Goal: Information Seeking & Learning: Learn about a topic

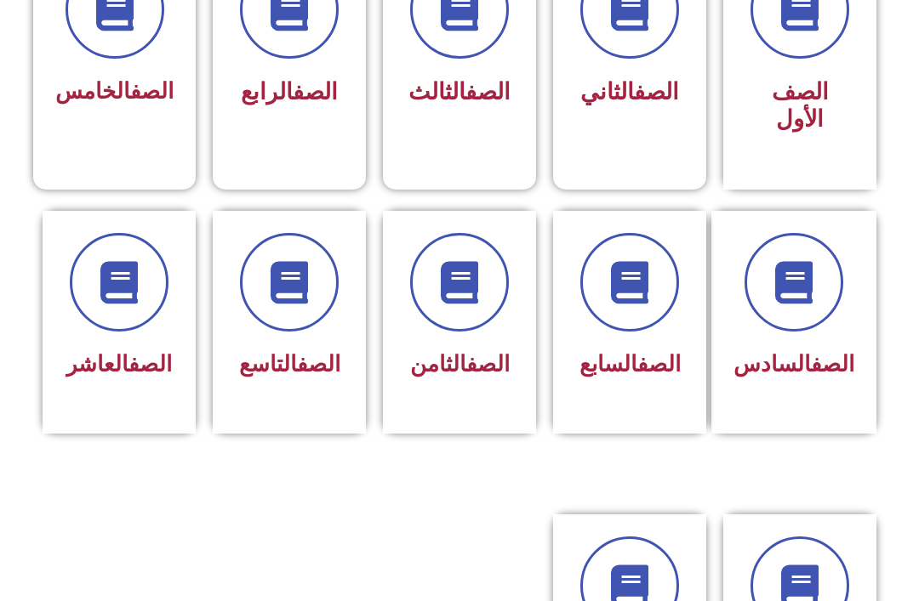
scroll to position [538, 0]
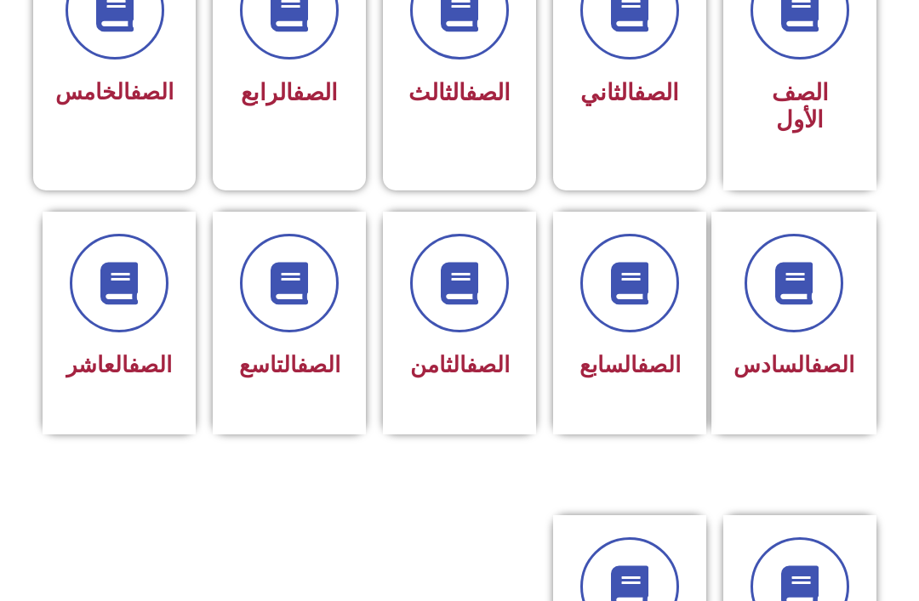
click at [297, 355] on link "الصف" at bounding box center [318, 365] width 43 height 26
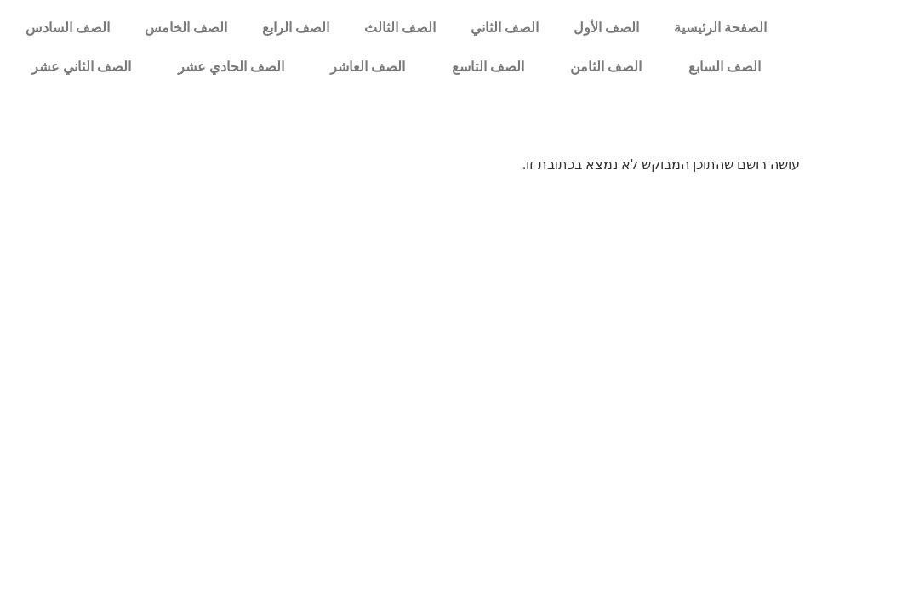
click at [487, 70] on link "الصف التاسع" at bounding box center [487, 67] width 119 height 39
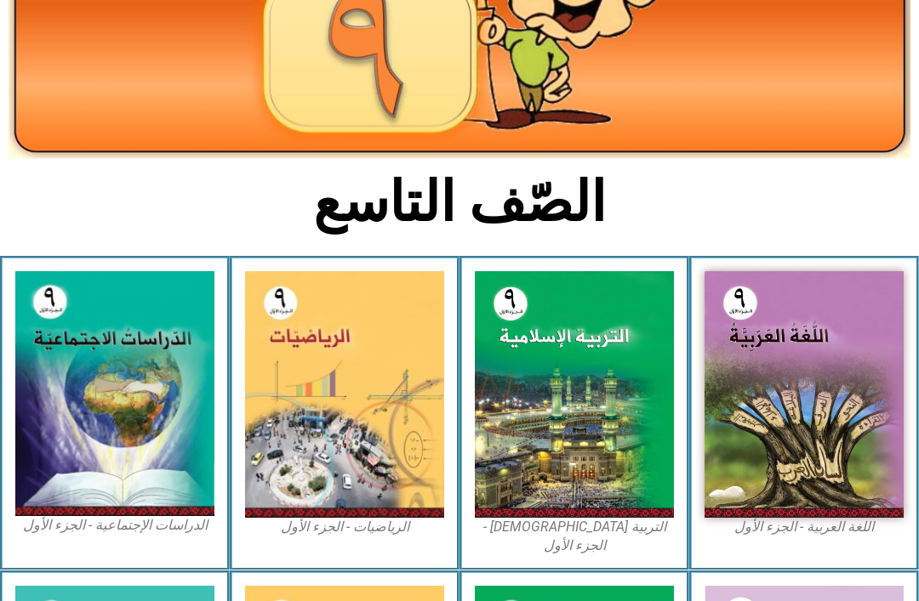
scroll to position [228, 0]
click at [590, 412] on img at bounding box center [574, 394] width 199 height 247
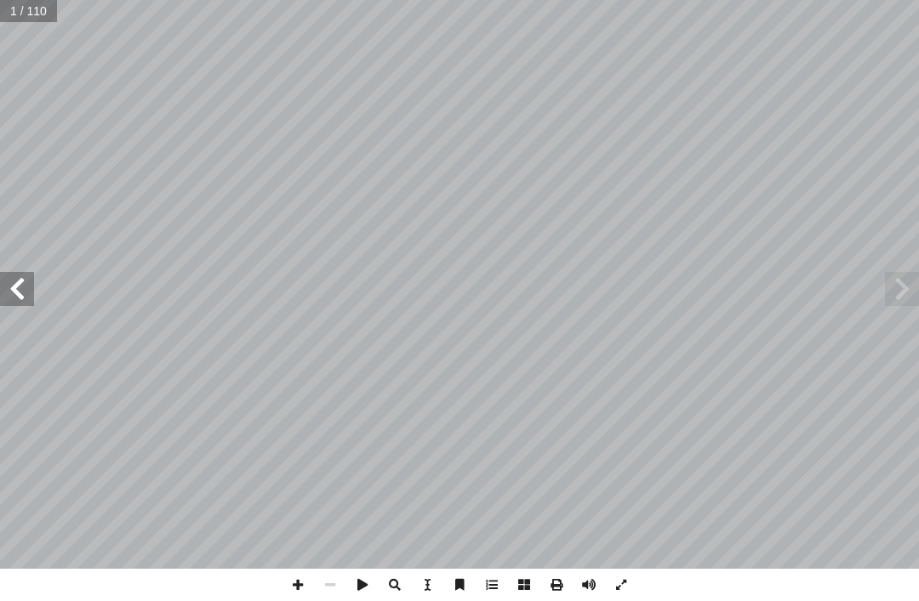
click at [29, 276] on span at bounding box center [17, 289] width 34 height 34
click at [16, 295] on span at bounding box center [17, 289] width 34 height 34
click at [20, 292] on span at bounding box center [17, 289] width 34 height 34
click at [26, 293] on span at bounding box center [17, 289] width 34 height 34
click at [24, 301] on span at bounding box center [17, 289] width 34 height 34
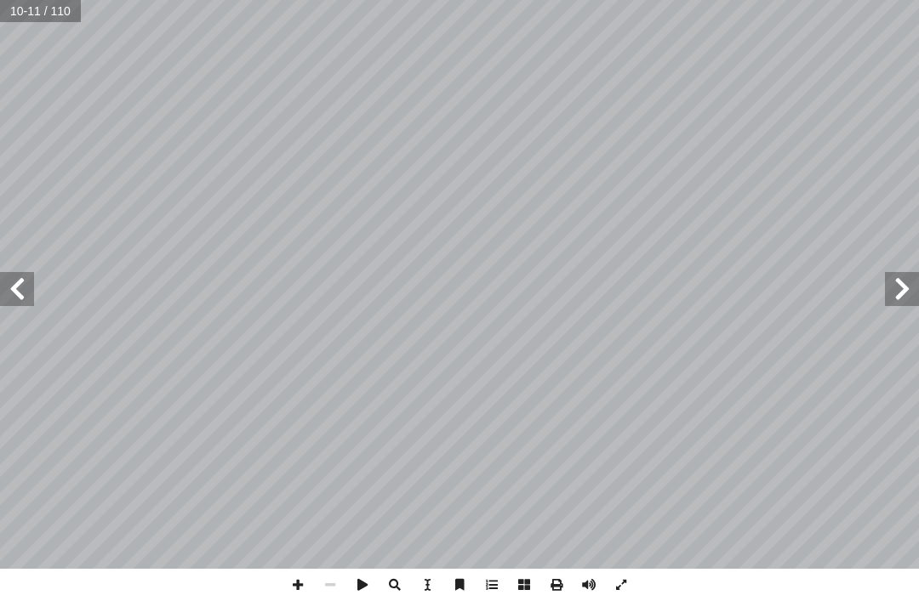
click at [26, 276] on span at bounding box center [17, 289] width 34 height 34
click at [24, 276] on span at bounding box center [17, 289] width 34 height 34
click at [25, 299] on span at bounding box center [17, 289] width 34 height 34
click at [31, 298] on span at bounding box center [17, 289] width 34 height 34
click at [14, 289] on span at bounding box center [17, 289] width 34 height 34
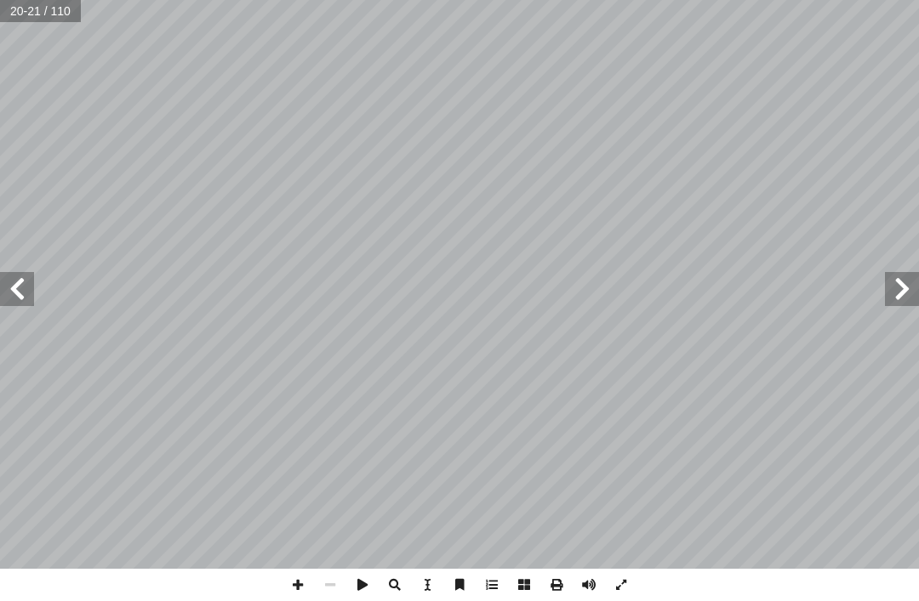
click at [12, 278] on span at bounding box center [17, 289] width 34 height 34
click at [24, 292] on span at bounding box center [17, 289] width 34 height 34
click at [10, 296] on span at bounding box center [17, 289] width 34 height 34
click at [23, 301] on span at bounding box center [17, 289] width 34 height 34
click at [19, 275] on span at bounding box center [17, 289] width 34 height 34
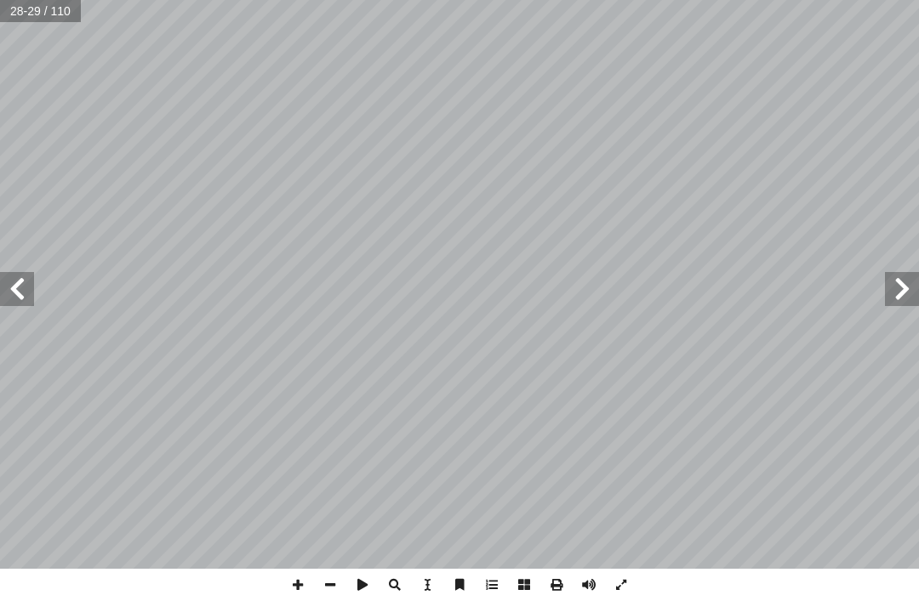
click at [908, 281] on span at bounding box center [902, 289] width 34 height 34
click at [20, 299] on span at bounding box center [17, 289] width 34 height 34
click at [11, 281] on span at bounding box center [17, 289] width 34 height 34
click at [909, 291] on span at bounding box center [902, 289] width 34 height 34
click at [909, 292] on span at bounding box center [902, 289] width 34 height 34
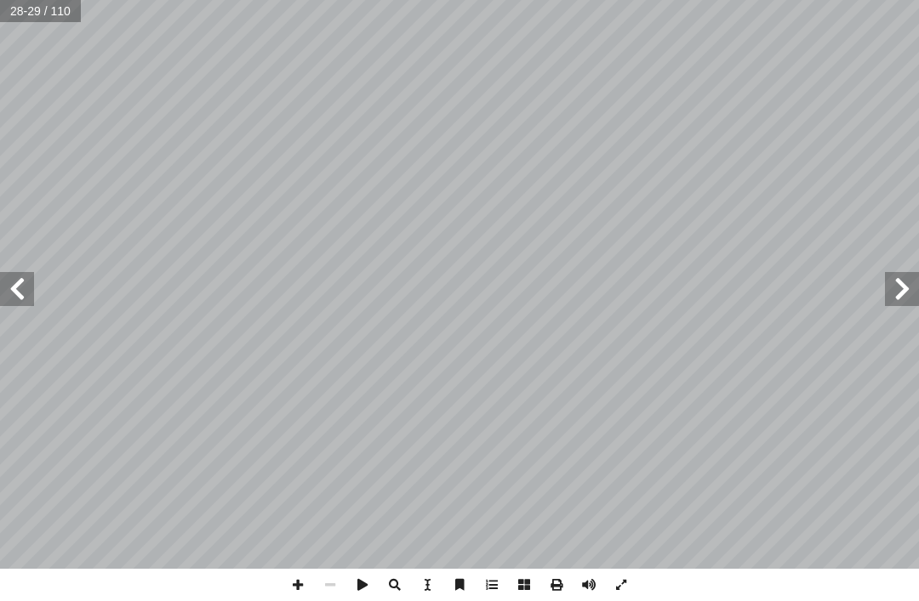
click at [18, 295] on span at bounding box center [17, 289] width 34 height 34
